Goal: Transaction & Acquisition: Purchase product/service

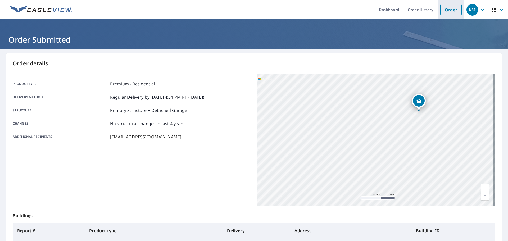
click at [446, 11] on link "Order" at bounding box center [450, 9] width 21 height 11
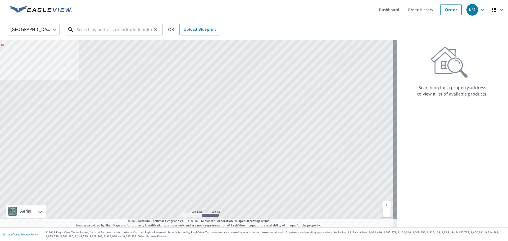
click at [119, 31] on input "text" at bounding box center [113, 29] width 75 height 15
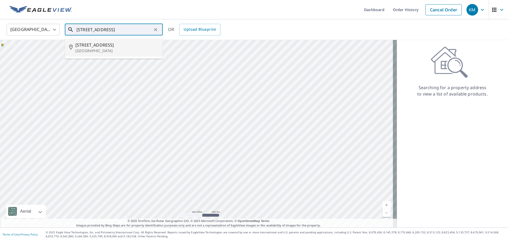
click at [106, 43] on span "[STREET_ADDRESS]" at bounding box center [116, 45] width 83 height 6
type input "[STREET_ADDRESS]"
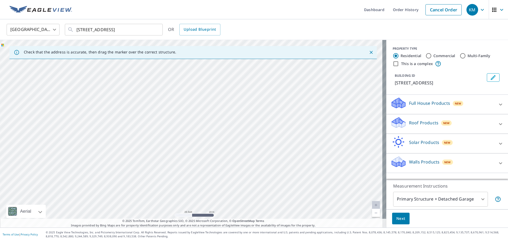
drag, startPoint x: 219, startPoint y: 113, endPoint x: 213, endPoint y: 225, distance: 112.6
click at [204, 241] on html "KM KM Dashboard Order History Cancel Order KM United States US ​ [STREET_ADDRES…" at bounding box center [254, 120] width 508 height 241
click at [225, 148] on div "[STREET_ADDRESS]" at bounding box center [193, 134] width 386 height 188
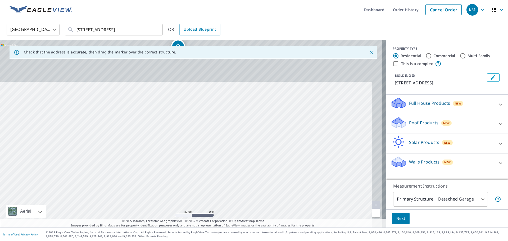
drag, startPoint x: 248, startPoint y: 69, endPoint x: 186, endPoint y: 253, distance: 194.6
click at [186, 241] on html "KM KM Dashboard Order History Cancel Order KM United States US ​ [STREET_ADDRES…" at bounding box center [254, 120] width 508 height 241
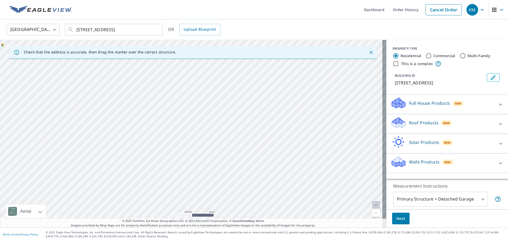
click at [183, 155] on div "[STREET_ADDRESS]" at bounding box center [193, 134] width 386 height 188
drag, startPoint x: 187, startPoint y: 62, endPoint x: 205, endPoint y: 188, distance: 127.6
click at [205, 188] on div "[STREET_ADDRESS]" at bounding box center [193, 134] width 386 height 188
drag, startPoint x: 187, startPoint y: 127, endPoint x: 189, endPoint y: 123, distance: 4.4
click at [427, 124] on p "Roof Products" at bounding box center [423, 123] width 29 height 6
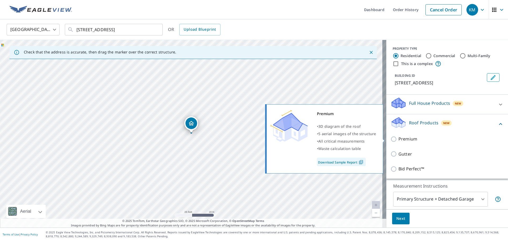
click at [399, 139] on p "Premium" at bounding box center [407, 139] width 19 height 7
click at [398, 139] on input "Premium" at bounding box center [395, 139] width 8 height 6
checkbox input "true"
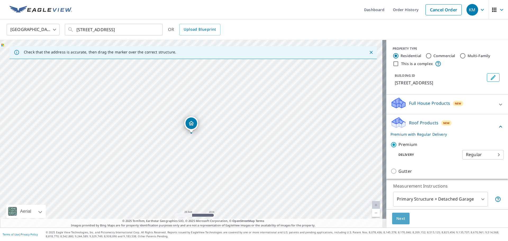
click at [392, 220] on button "Next" at bounding box center [400, 219] width 17 height 12
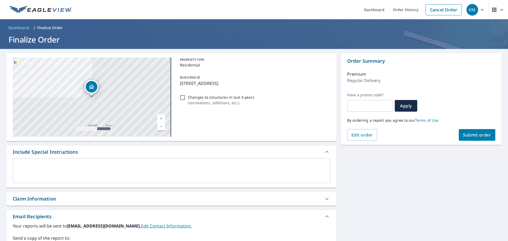
click at [478, 132] on span "Submit order" at bounding box center [477, 135] width 28 height 6
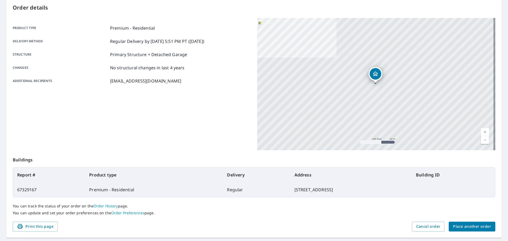
scroll to position [70, 0]
